Goal: Information Seeking & Learning: Learn about a topic

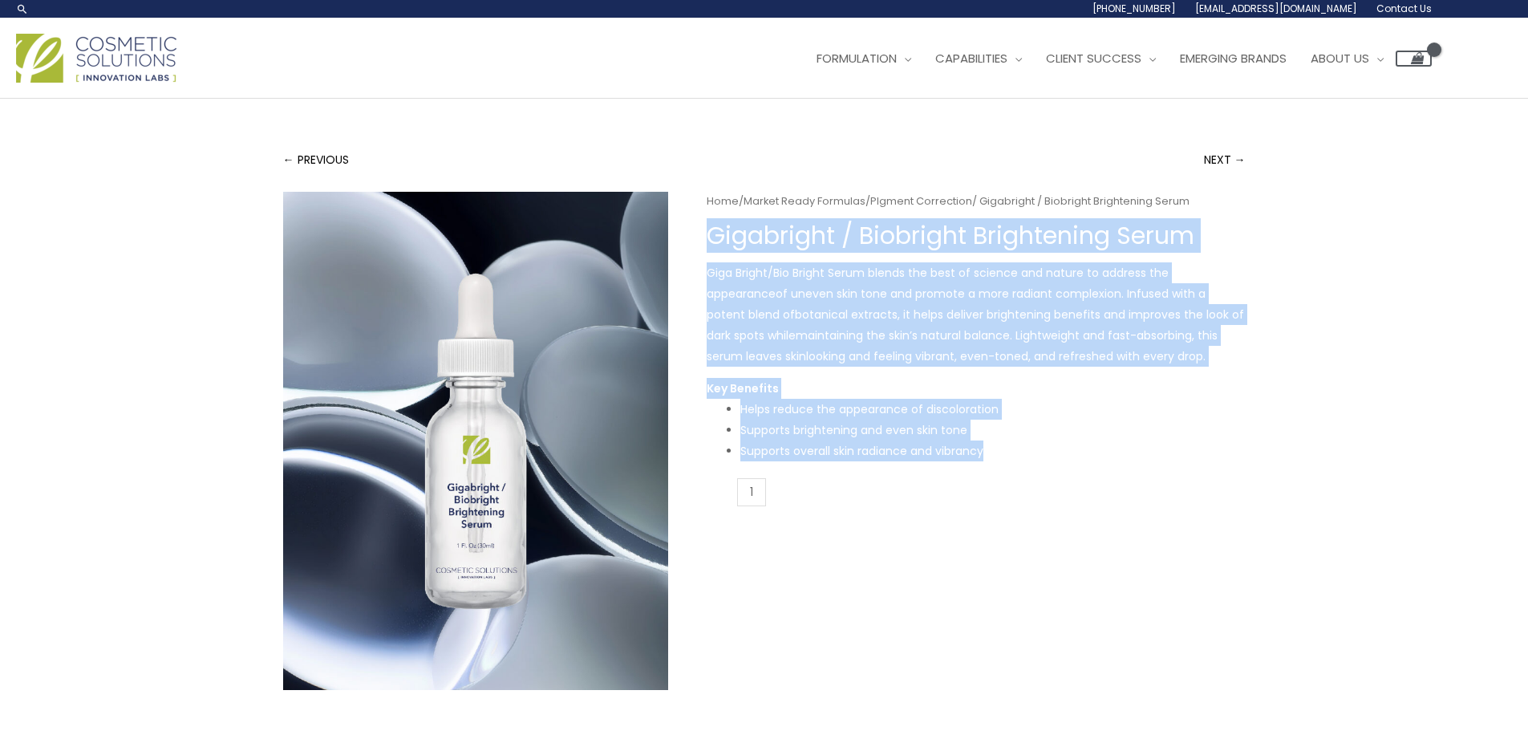
drag, startPoint x: 707, startPoint y: 241, endPoint x: 1044, endPoint y: 457, distance: 400.6
click at [1044, 457] on div "Home / Market Ready Formulas / PIgment Correction / Gigabright / Biobright Brig…" at bounding box center [976, 355] width 539 height 326
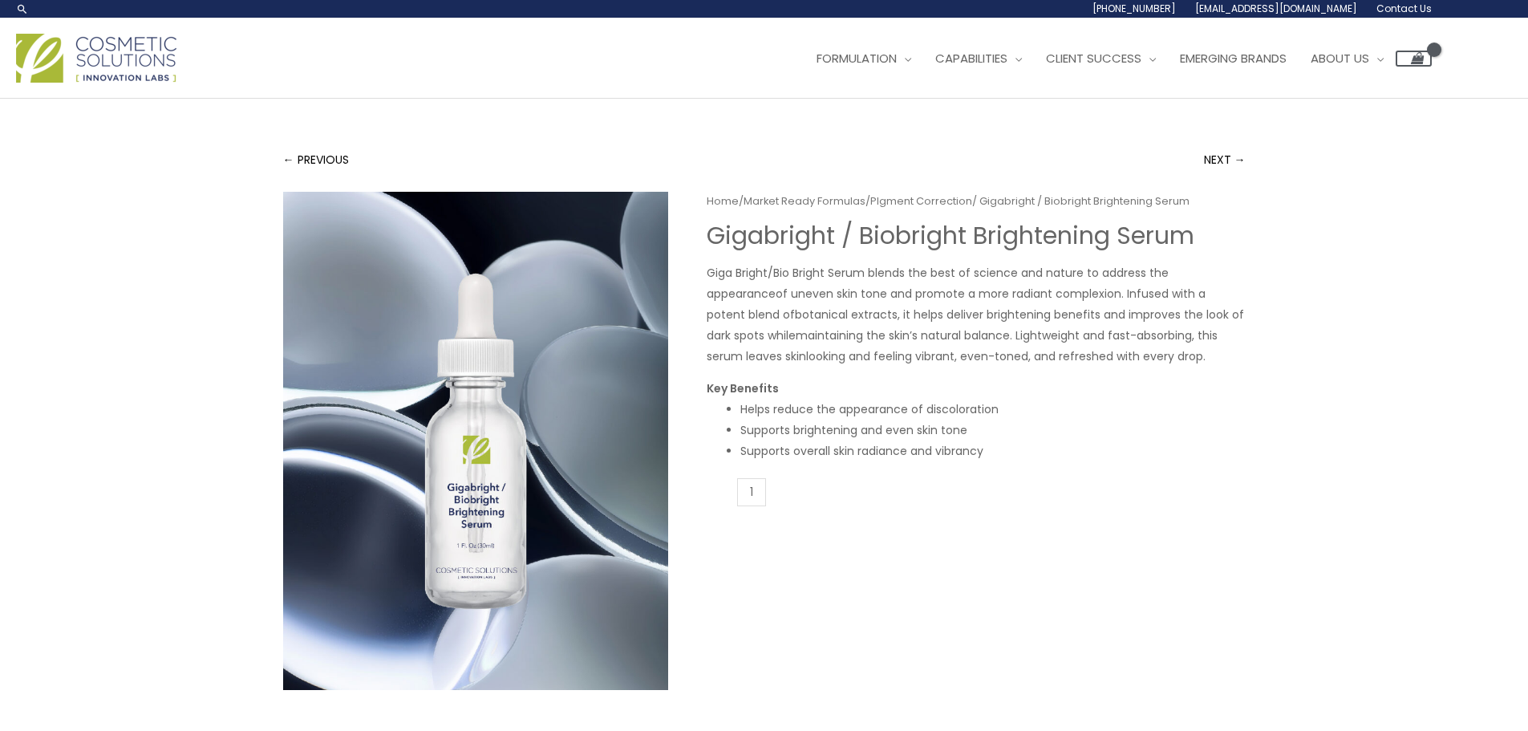
click at [1146, 511] on form "Gigabright / Biobright Brightening Serum​ quantity 1 Add to cart" at bounding box center [976, 497] width 539 height 39
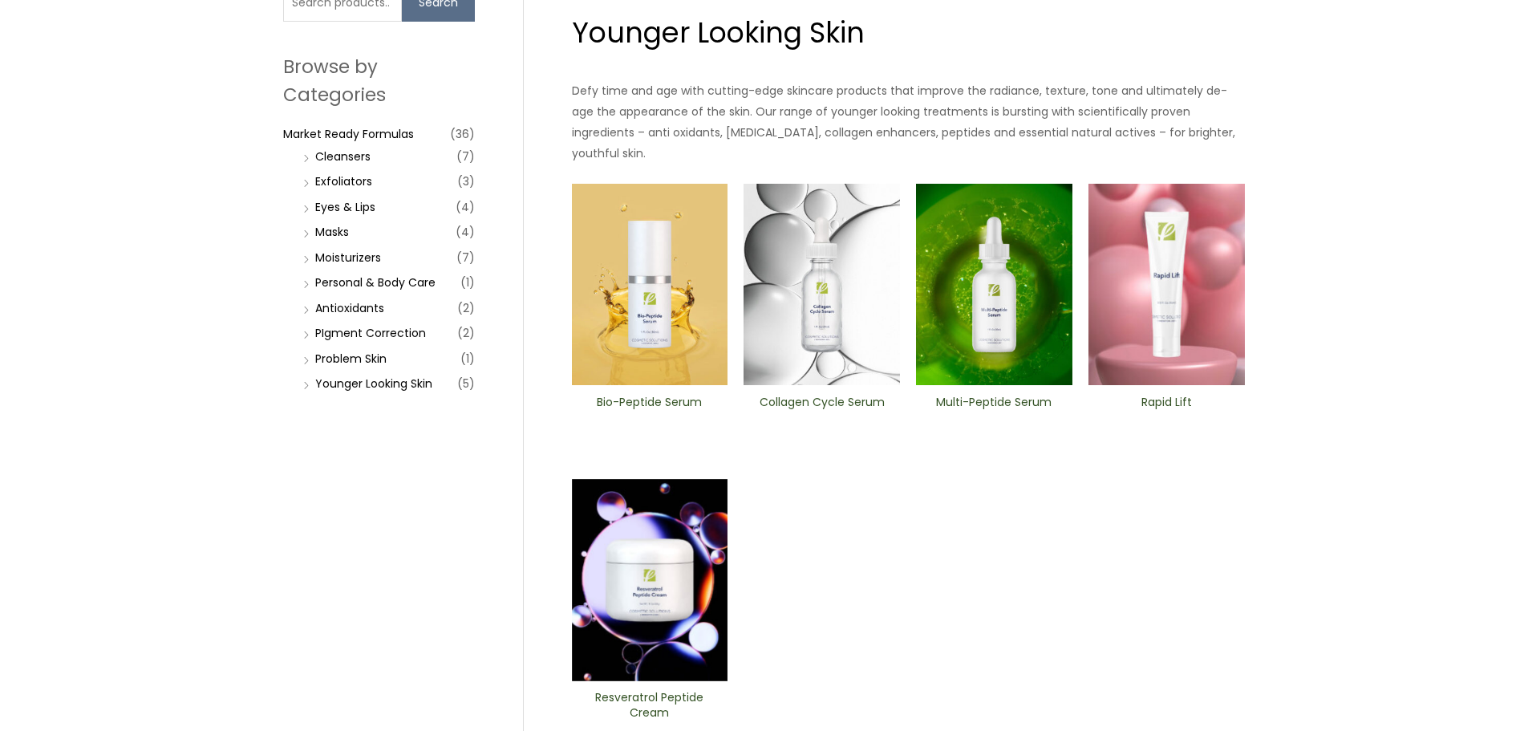
drag, startPoint x: 1155, startPoint y: 378, endPoint x: 1173, endPoint y: 397, distance: 26.1
click at [1173, 397] on h2 "Rapid Lift" at bounding box center [1166, 410] width 129 height 30
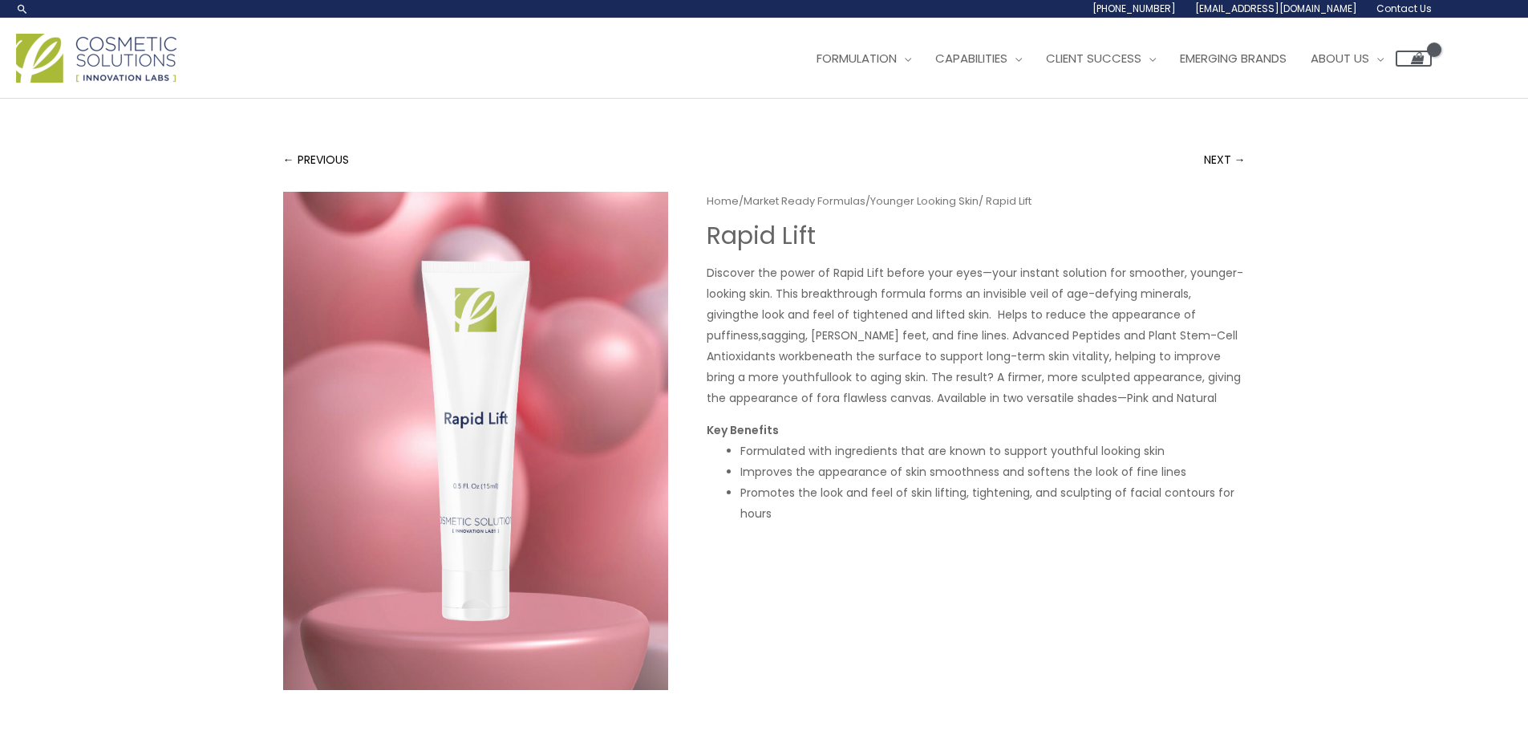
click at [465, 498] on img at bounding box center [475, 441] width 385 height 498
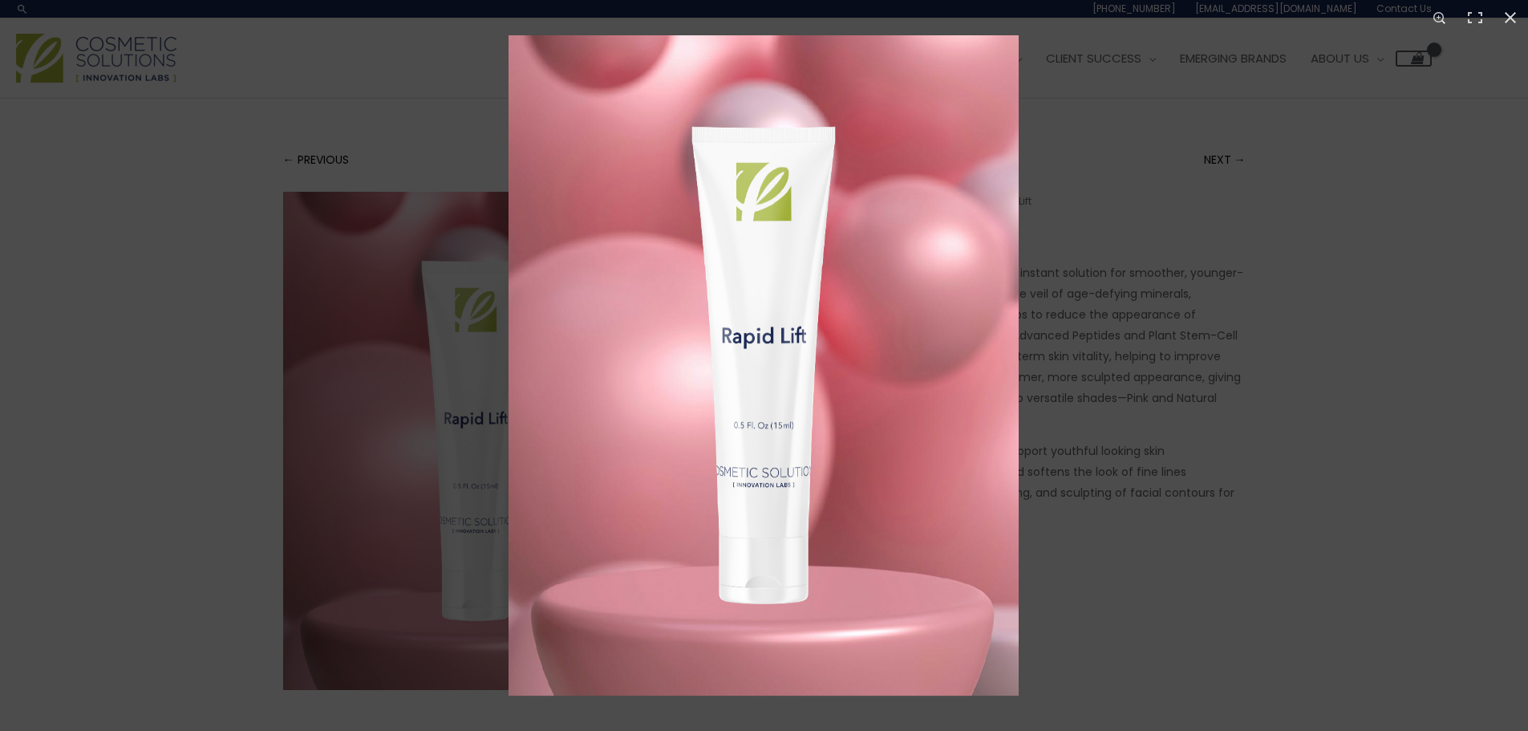
click at [1348, 253] on div at bounding box center [1273, 400] width 1528 height 731
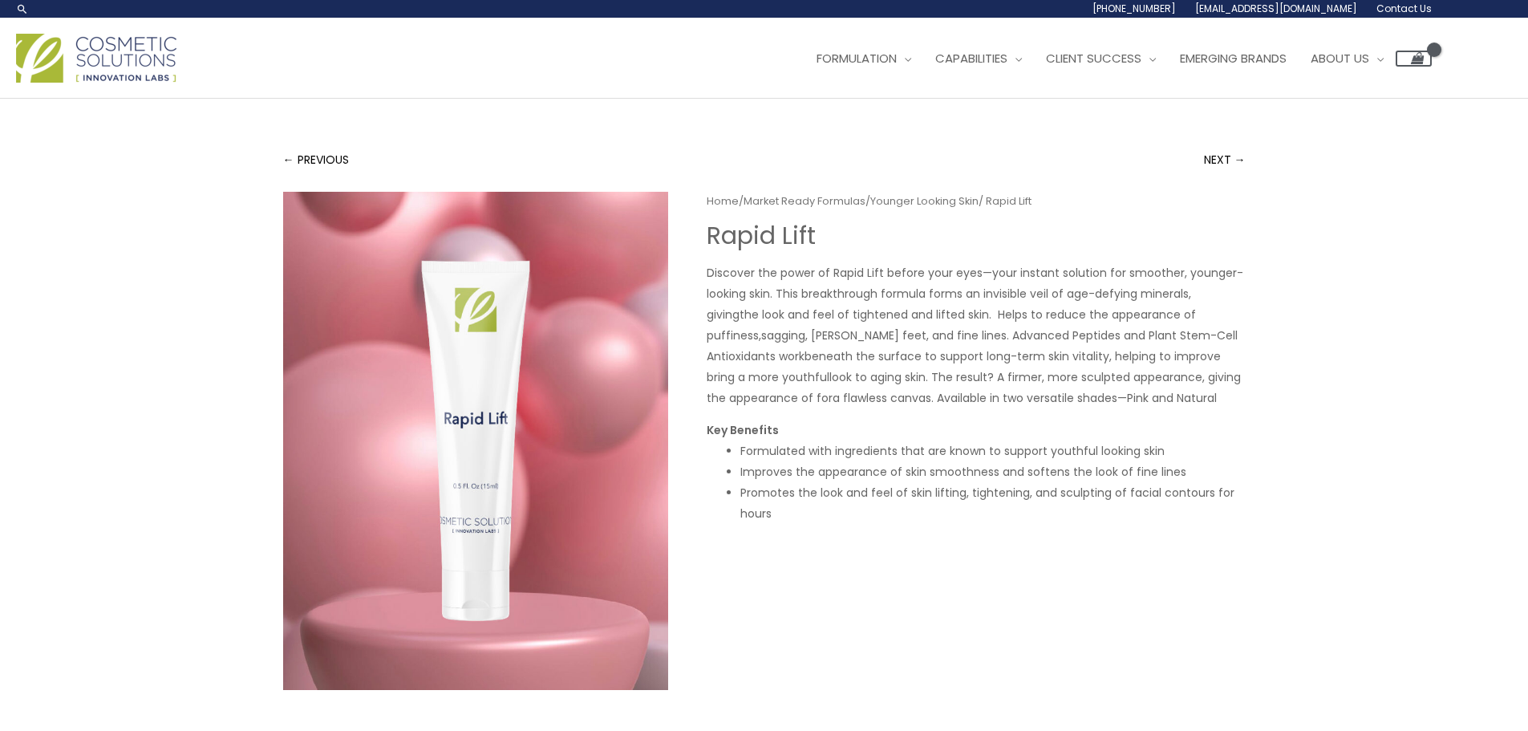
click at [717, 274] on span "Discover the power of Rapid Lift before your eyes—your instant solution for smo…" at bounding box center [975, 273] width 537 height 16
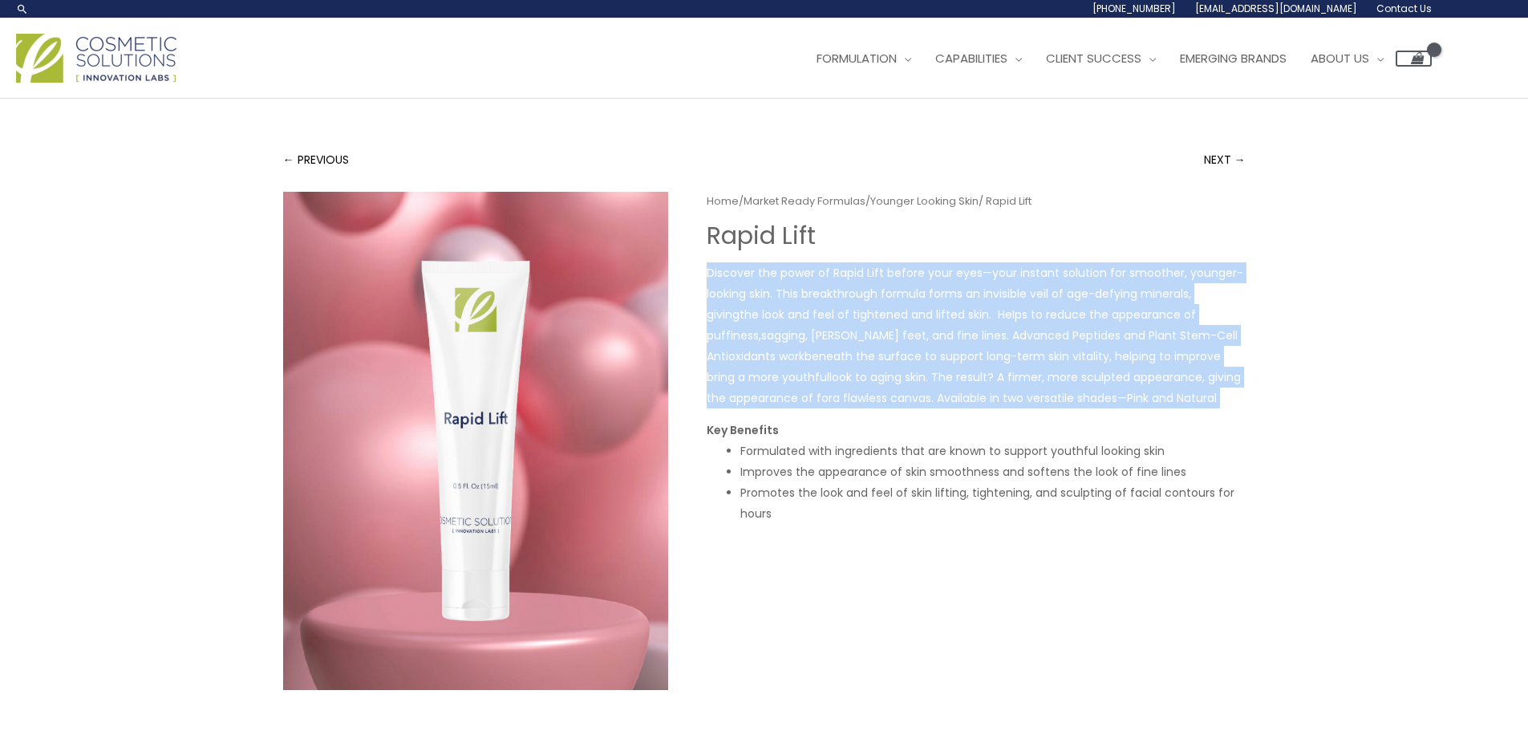
drag, startPoint x: 717, startPoint y: 274, endPoint x: 1229, endPoint y: 391, distance: 524.9
click at [1229, 391] on p "Discover the power of Rapid Lift before your eyes—your instant solution for smo…" at bounding box center [976, 335] width 539 height 146
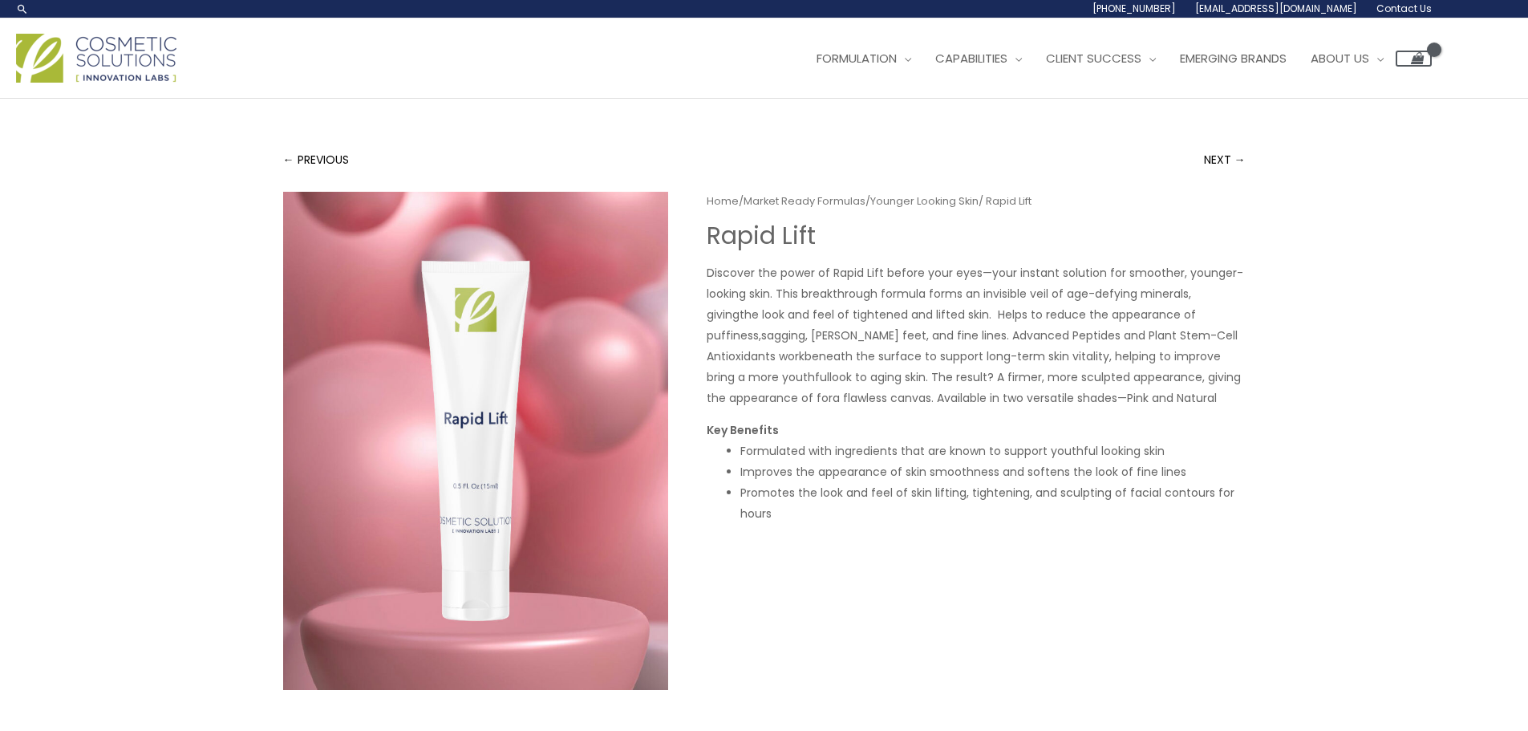
click at [1300, 331] on div "← PREVIOUS NEXT → Home / Market Ready Formulas / Younger Looking Skin / Rapid L…" at bounding box center [764, 571] width 1528 height 944
